Goal: Information Seeking & Learning: Understand process/instructions

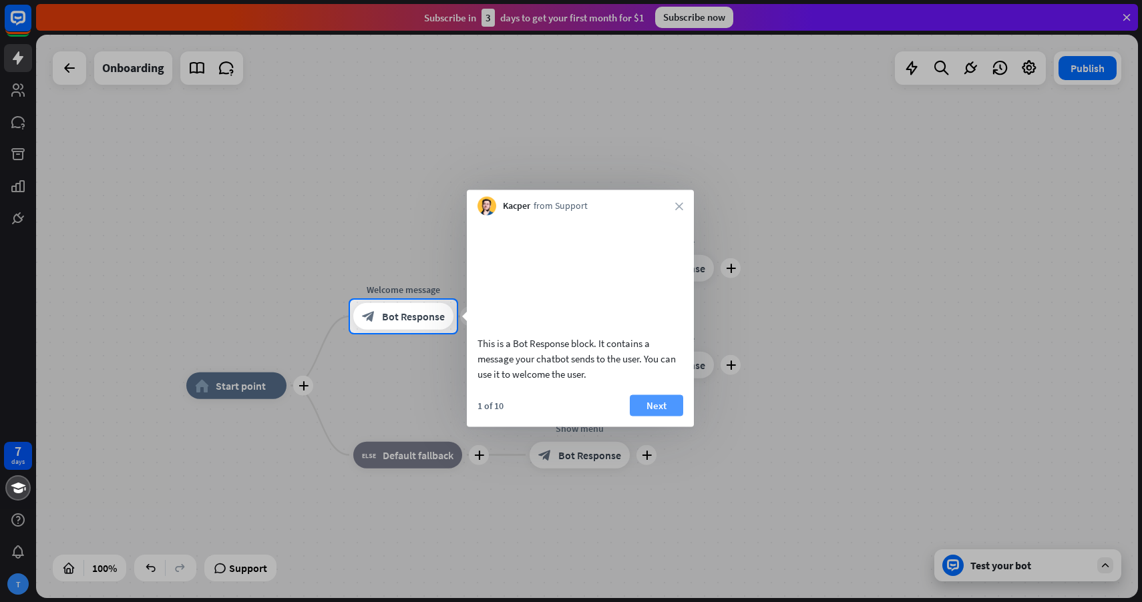
click at [653, 416] on button "Next" at bounding box center [656, 405] width 53 height 21
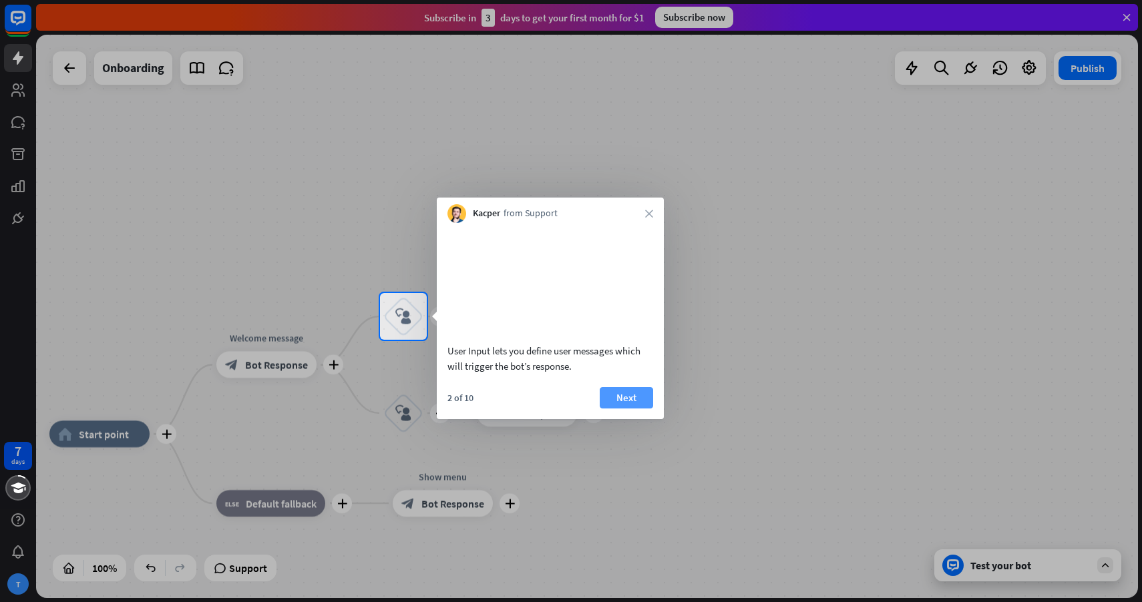
click at [646, 409] on button "Next" at bounding box center [626, 397] width 53 height 21
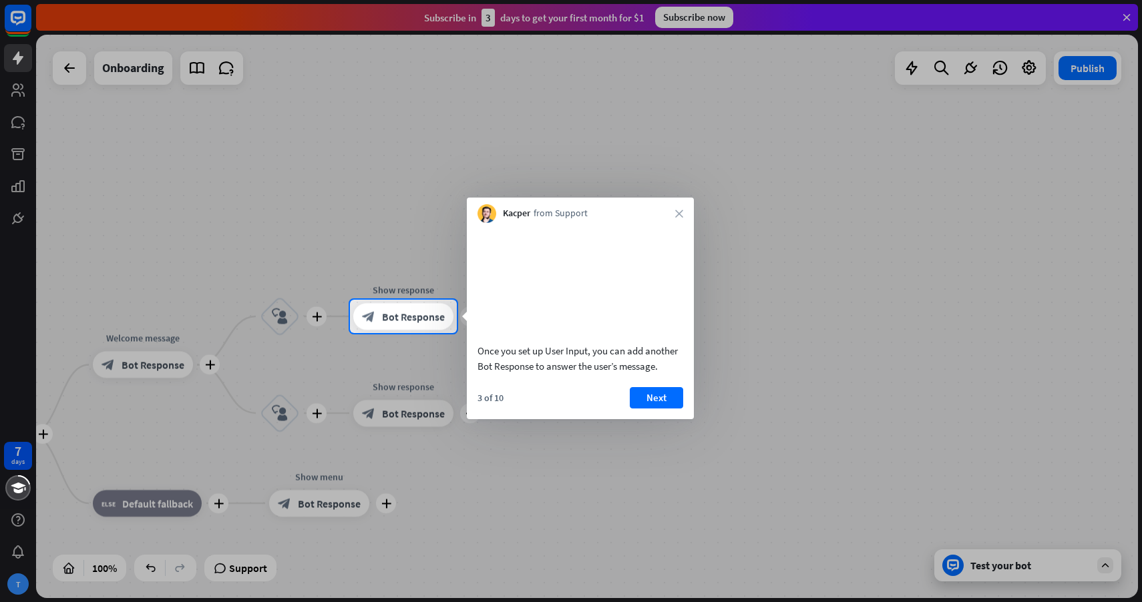
click at [646, 409] on button "Next" at bounding box center [656, 397] width 53 height 21
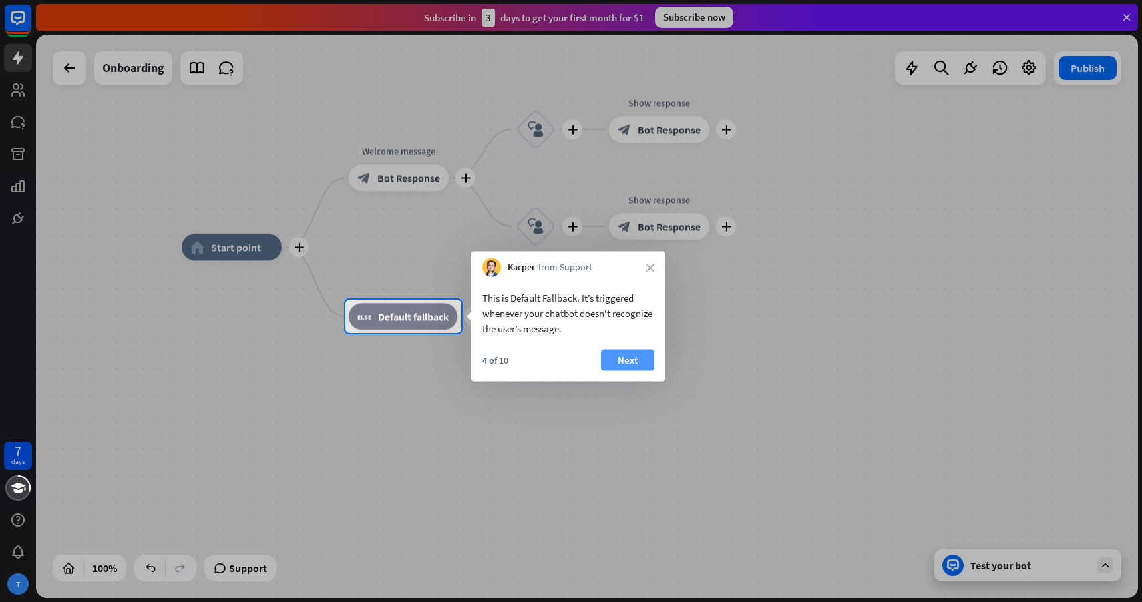
click at [640, 363] on button "Next" at bounding box center [627, 360] width 53 height 21
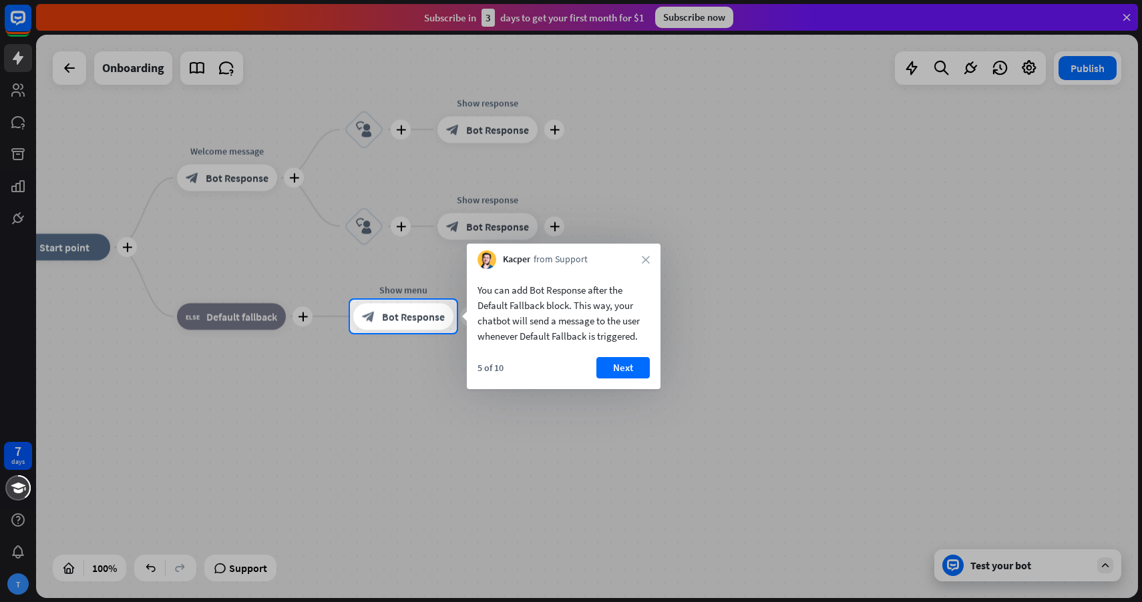
click at [640, 363] on button "Next" at bounding box center [622, 367] width 53 height 21
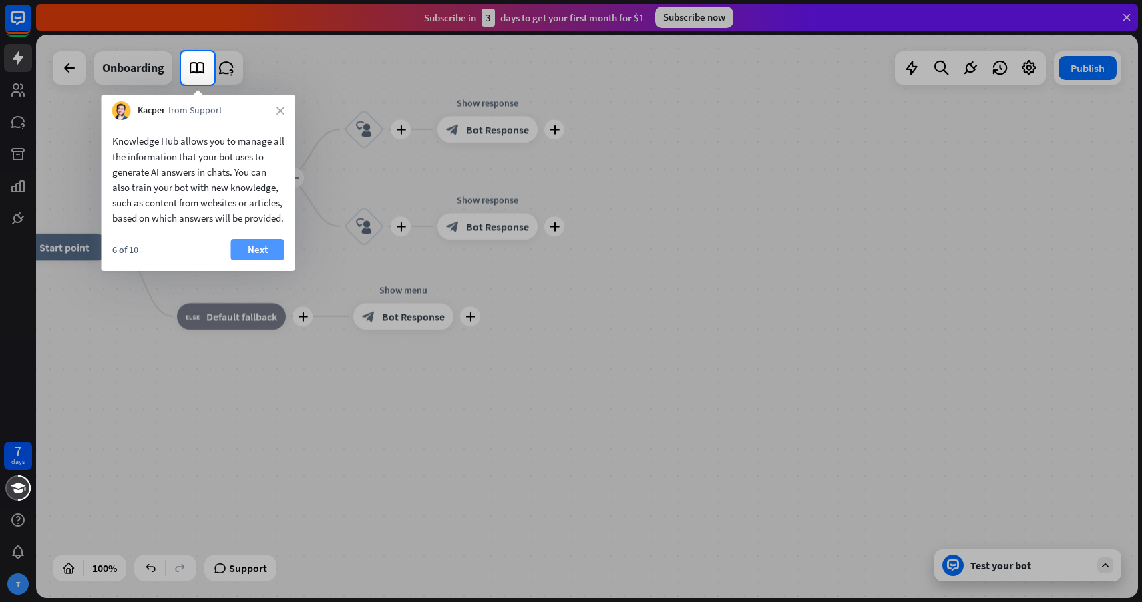
click at [268, 260] on button "Next" at bounding box center [257, 249] width 53 height 21
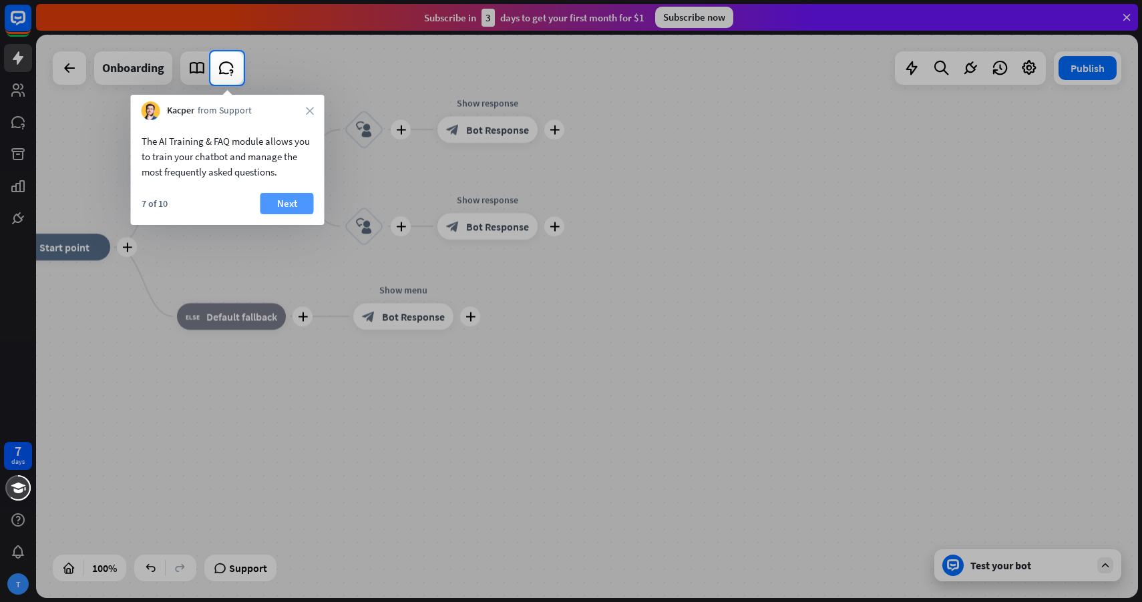
click at [295, 206] on button "Next" at bounding box center [286, 203] width 53 height 21
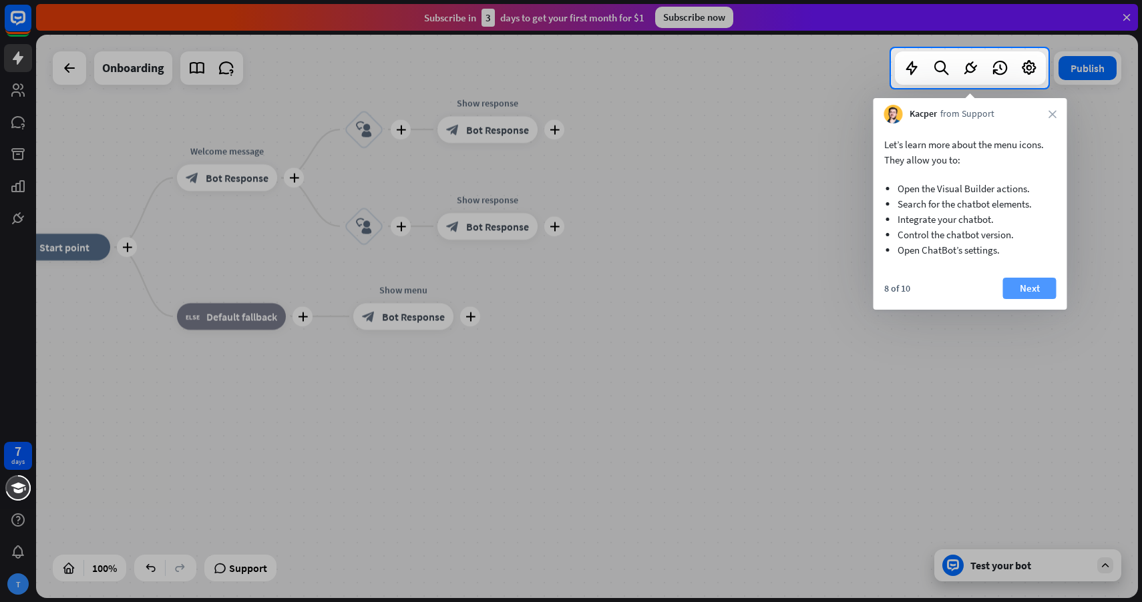
click at [1044, 278] on button "Next" at bounding box center [1029, 288] width 53 height 21
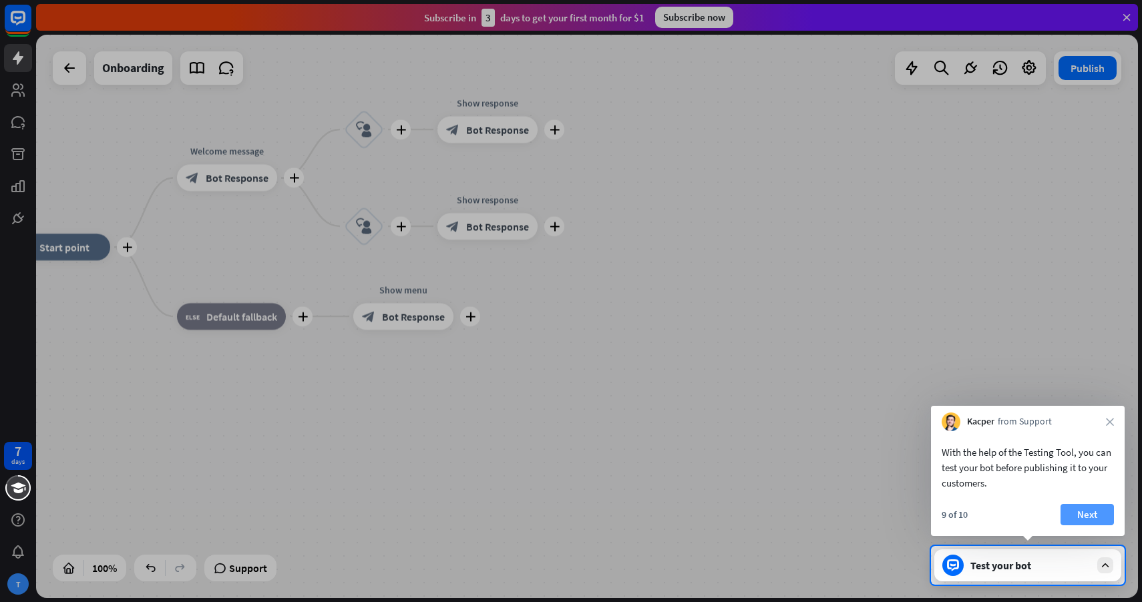
click at [1080, 517] on button "Next" at bounding box center [1086, 514] width 53 height 21
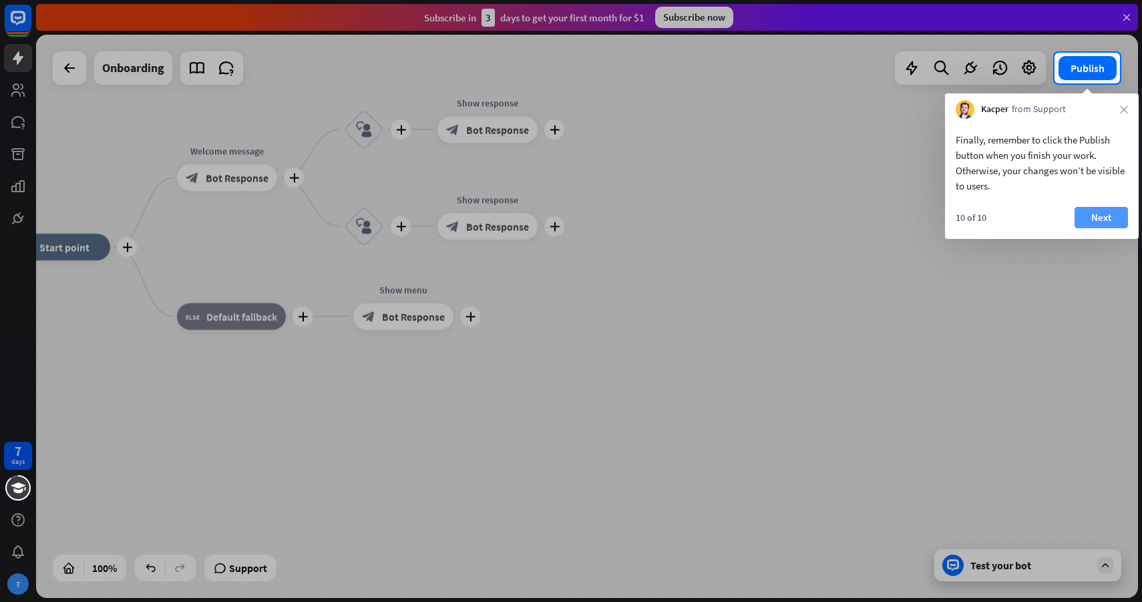
click at [1095, 218] on button "Next" at bounding box center [1100, 217] width 53 height 21
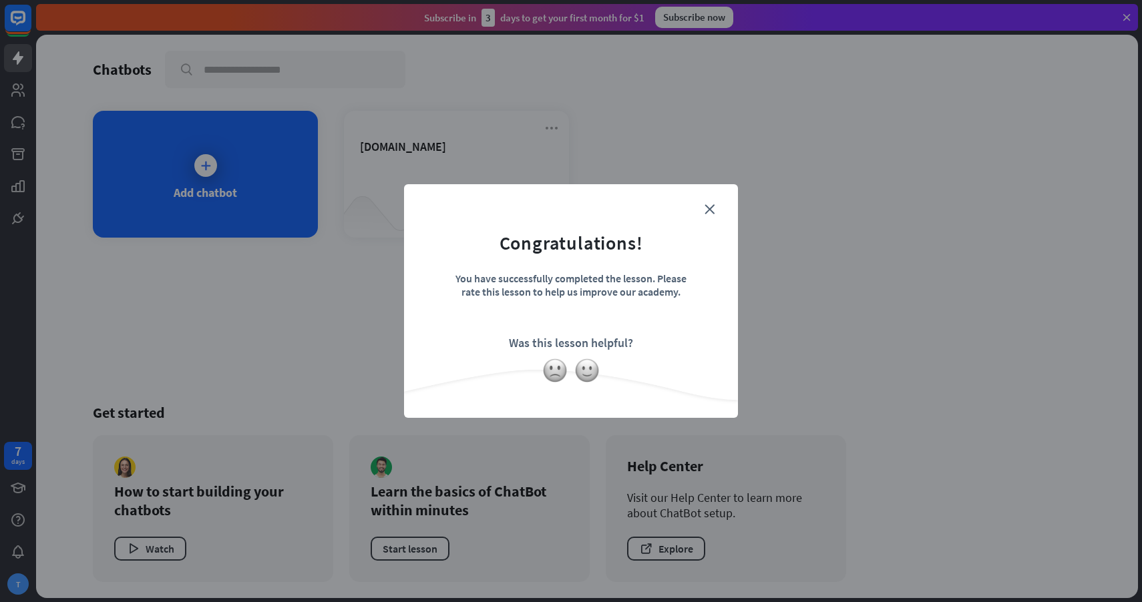
click at [715, 209] on form "Congratulations! You have successfully completed the lesson. Please rate this l…" at bounding box center [571, 281] width 301 height 160
click at [707, 210] on icon "close" at bounding box center [710, 209] width 10 height 10
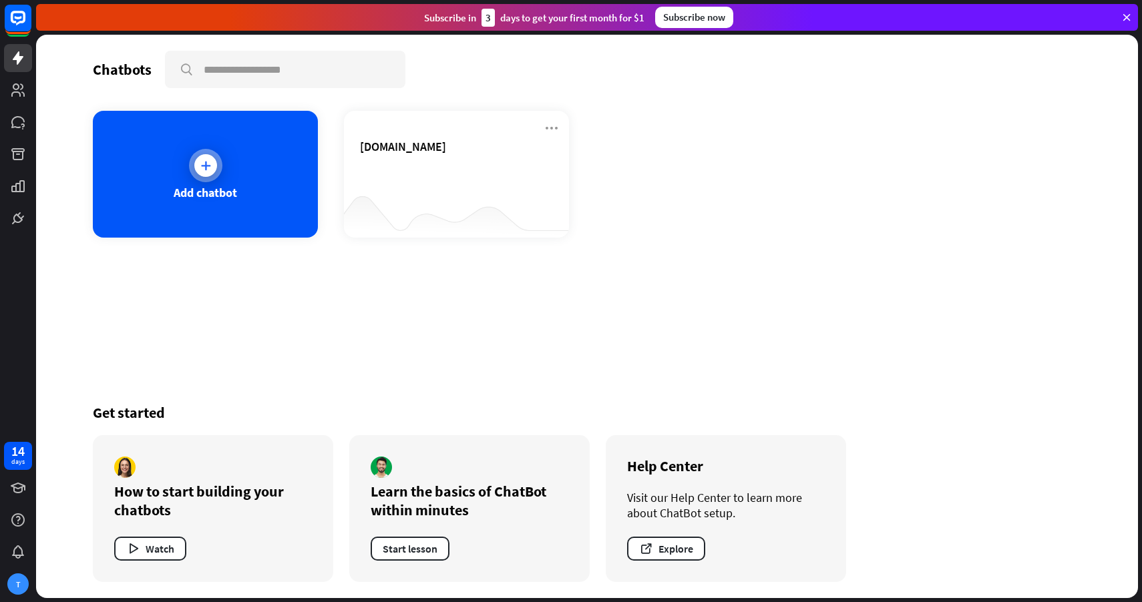
click at [264, 197] on div "Add chatbot" at bounding box center [205, 174] width 225 height 127
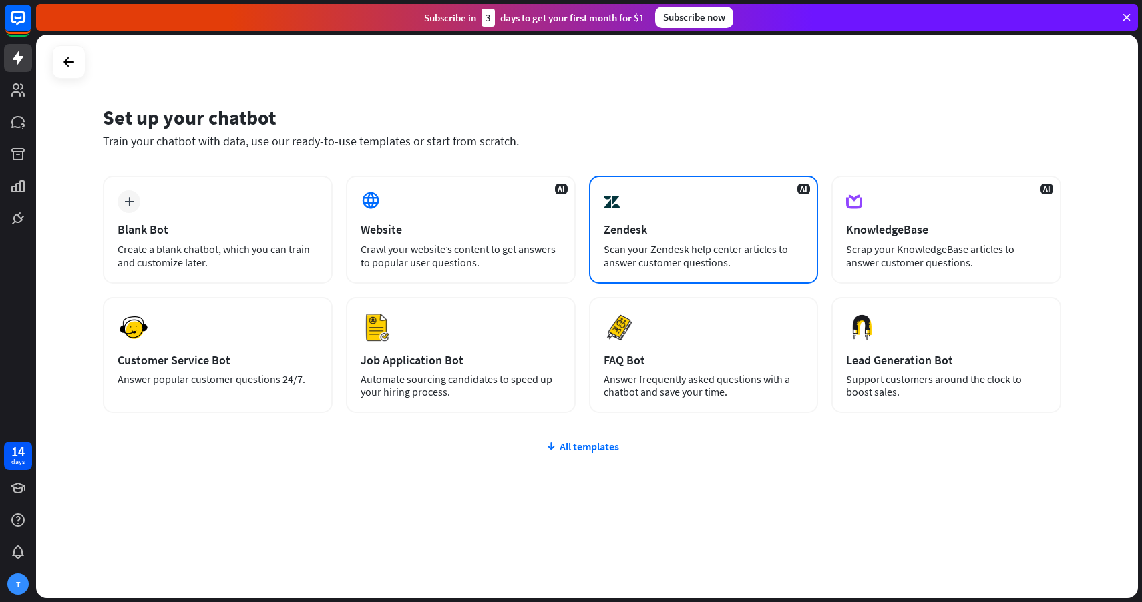
click at [644, 238] on div "AI Zendesk Scan your Zendesk help center articles to answer customer questions." at bounding box center [704, 230] width 230 height 108
